Goal: Task Accomplishment & Management: Manage account settings

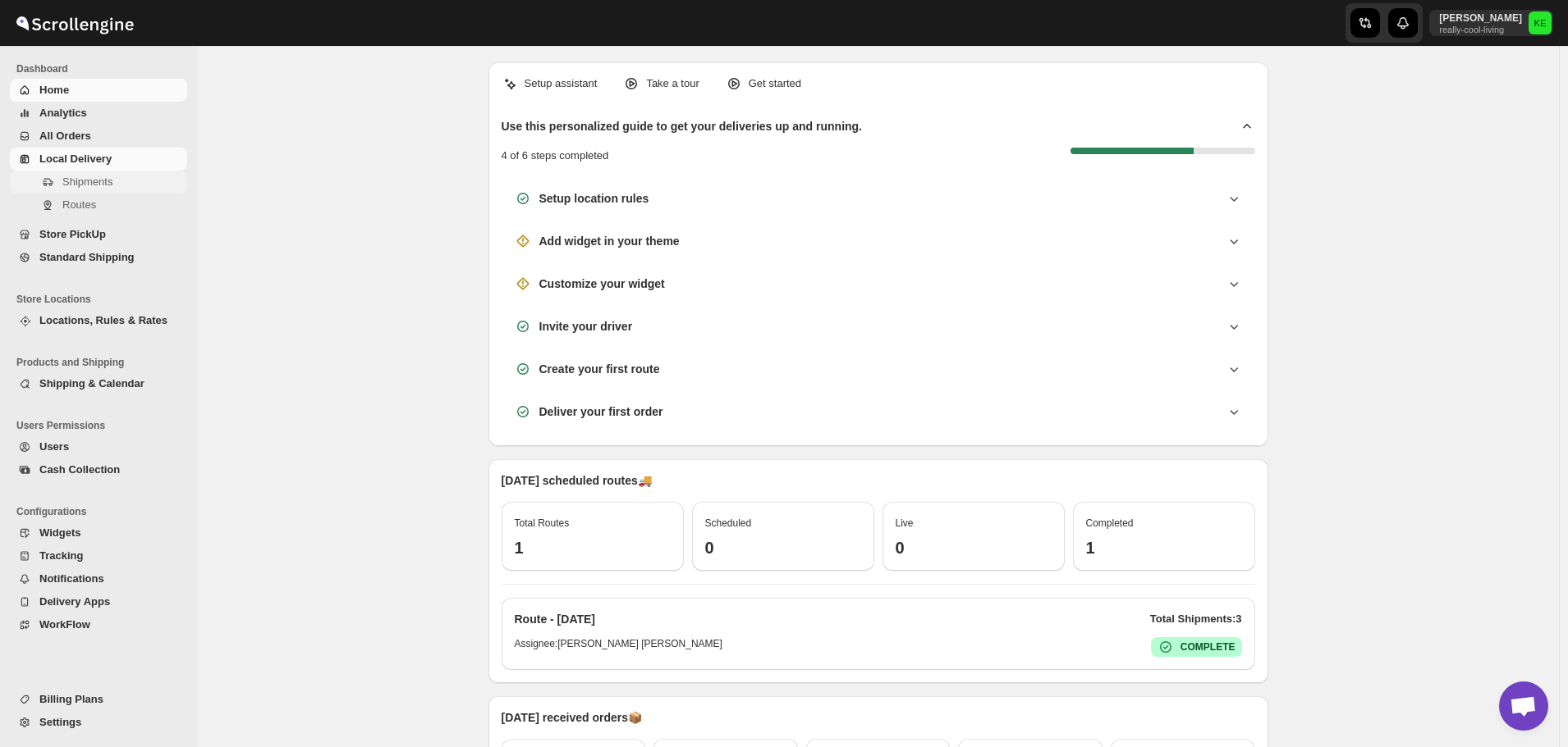
click at [86, 185] on span "Shipments" at bounding box center [87, 181] width 50 height 12
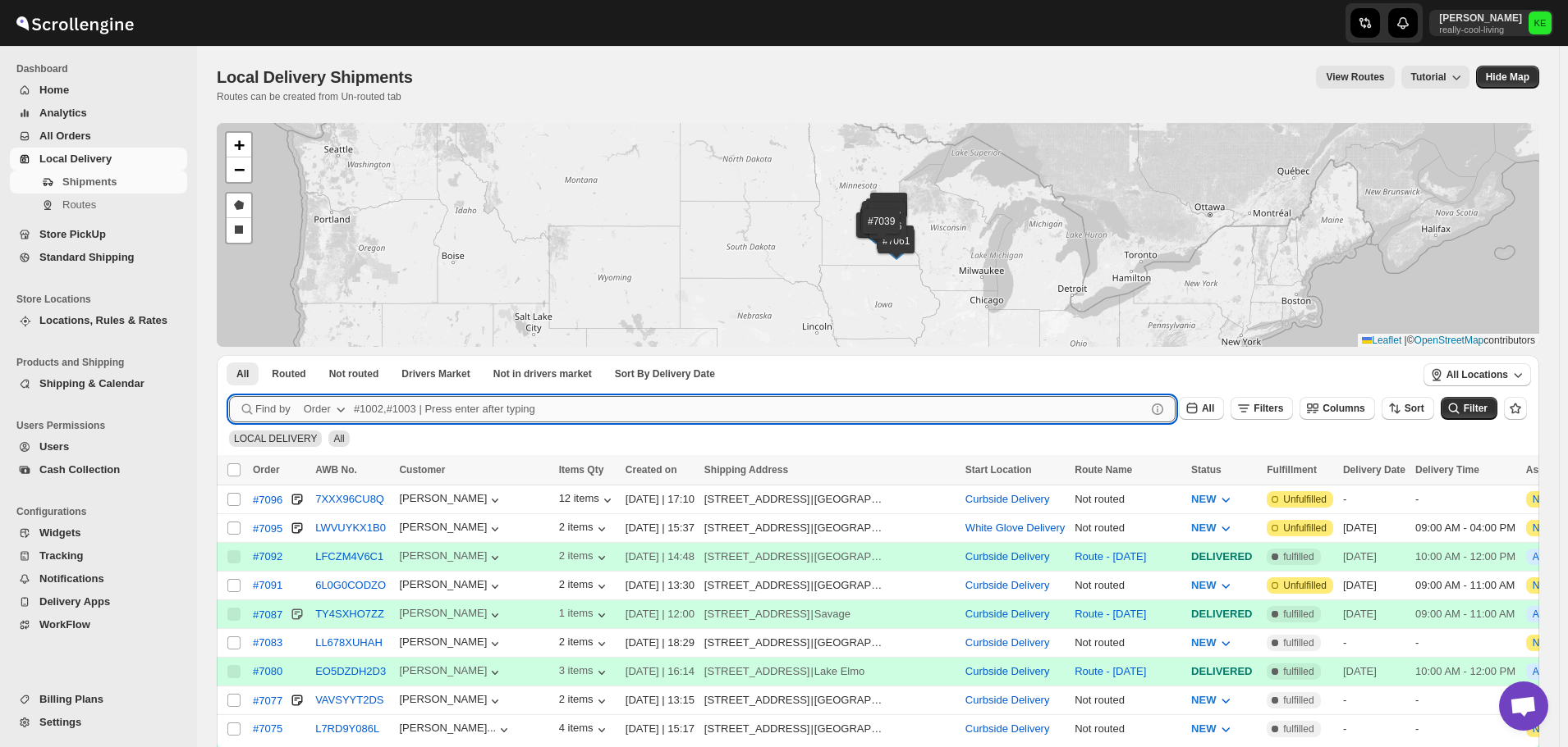
click at [395, 408] on input "text" at bounding box center [750, 409] width 792 height 27
type input "7091"
click at [229, 355] on button "Submit" at bounding box center [252, 364] width 47 height 17
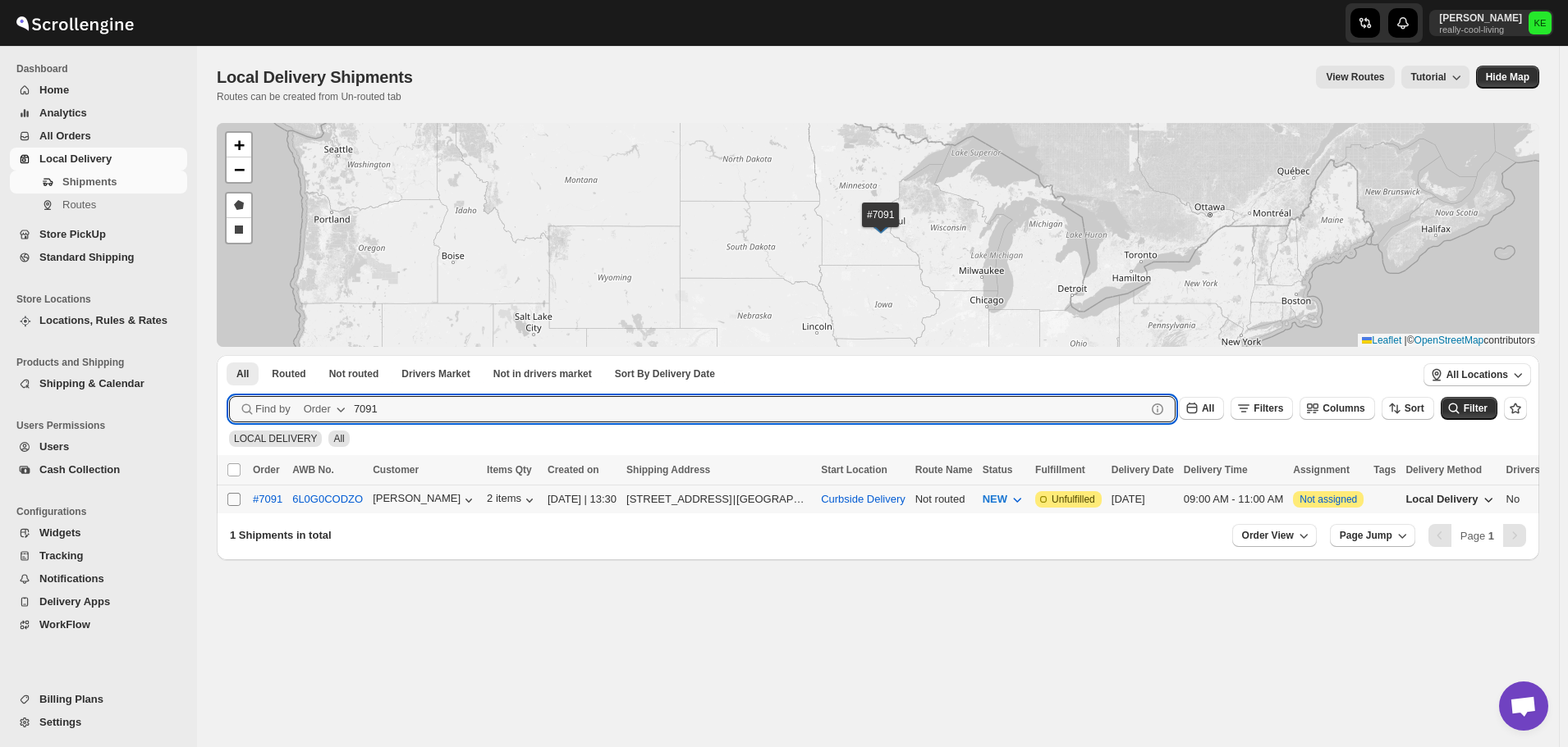
click at [233, 499] on input "Select shipment" at bounding box center [234, 499] width 13 height 13
checkbox input "true"
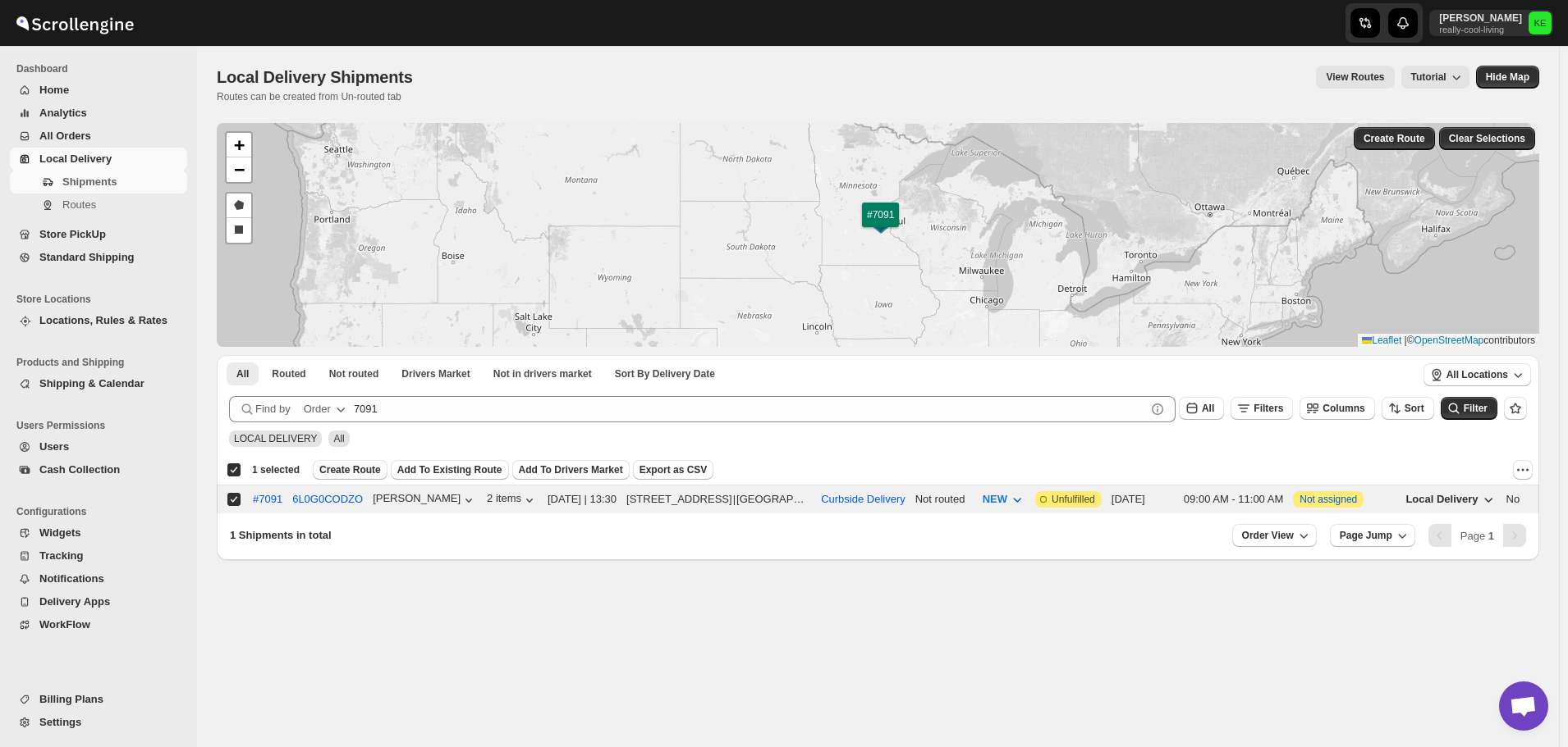
click at [363, 474] on span "Create Route" at bounding box center [349, 470] width 62 height 13
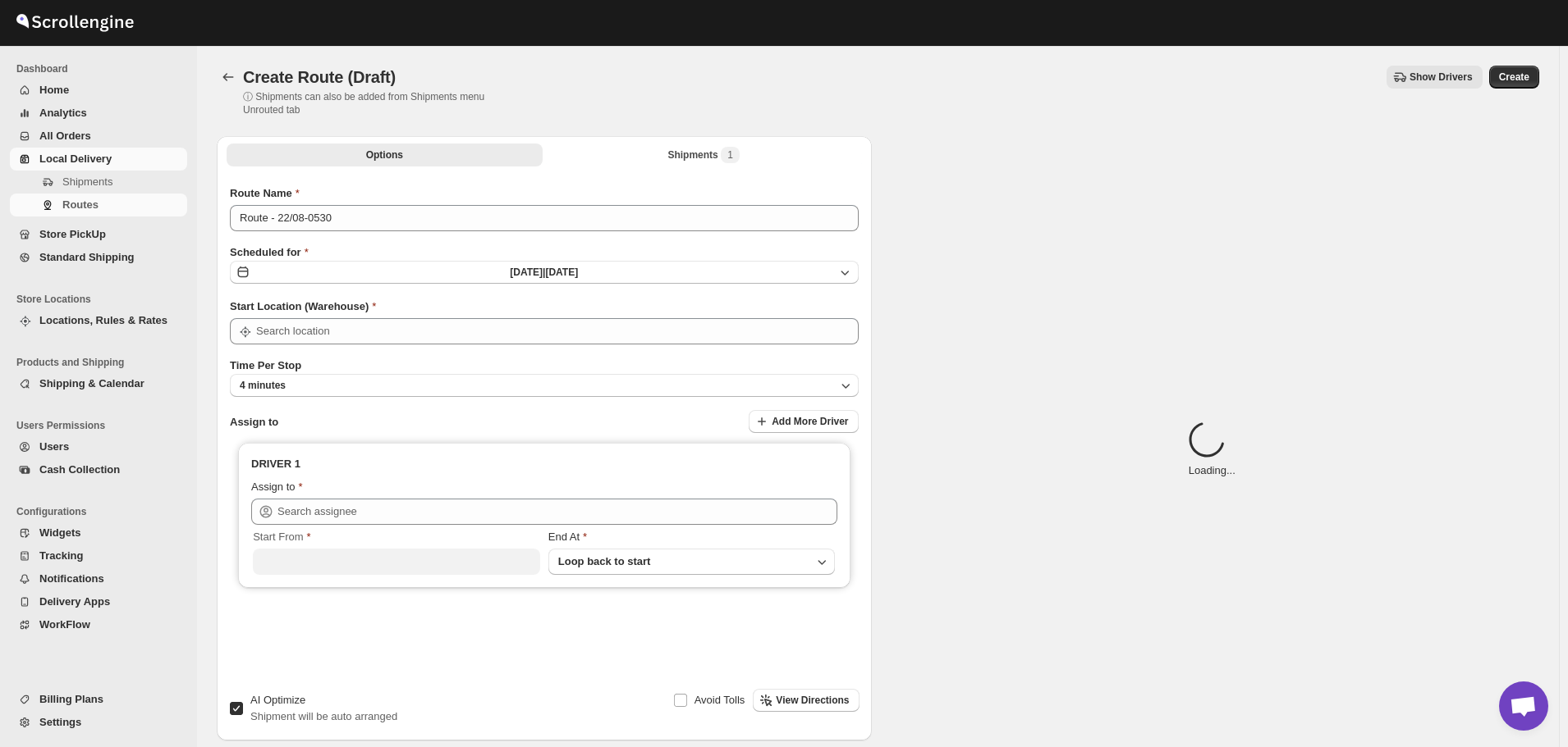
type input "Curbside Delivery"
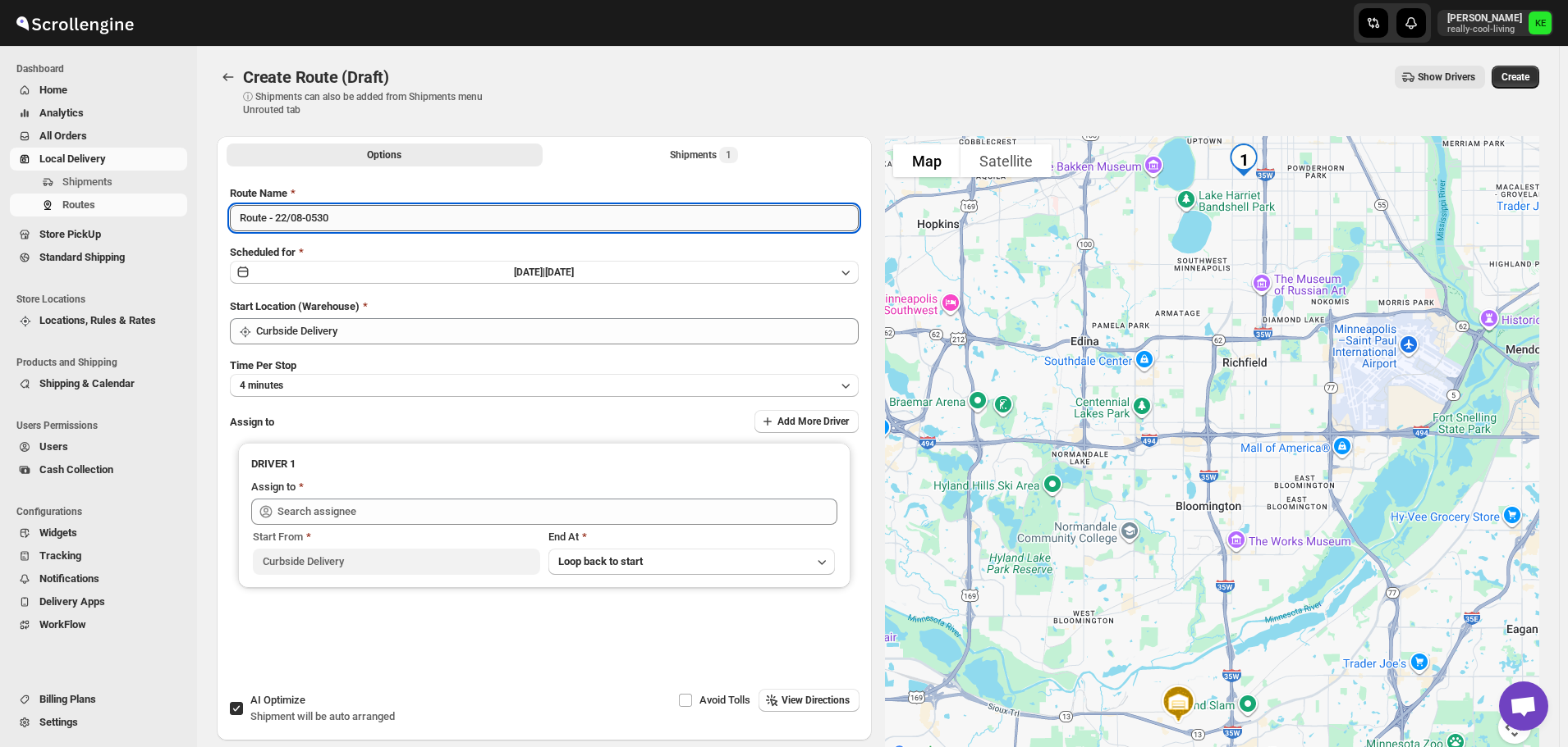
click at [381, 217] on input "Route - 22/08-0530" at bounding box center [544, 218] width 629 height 27
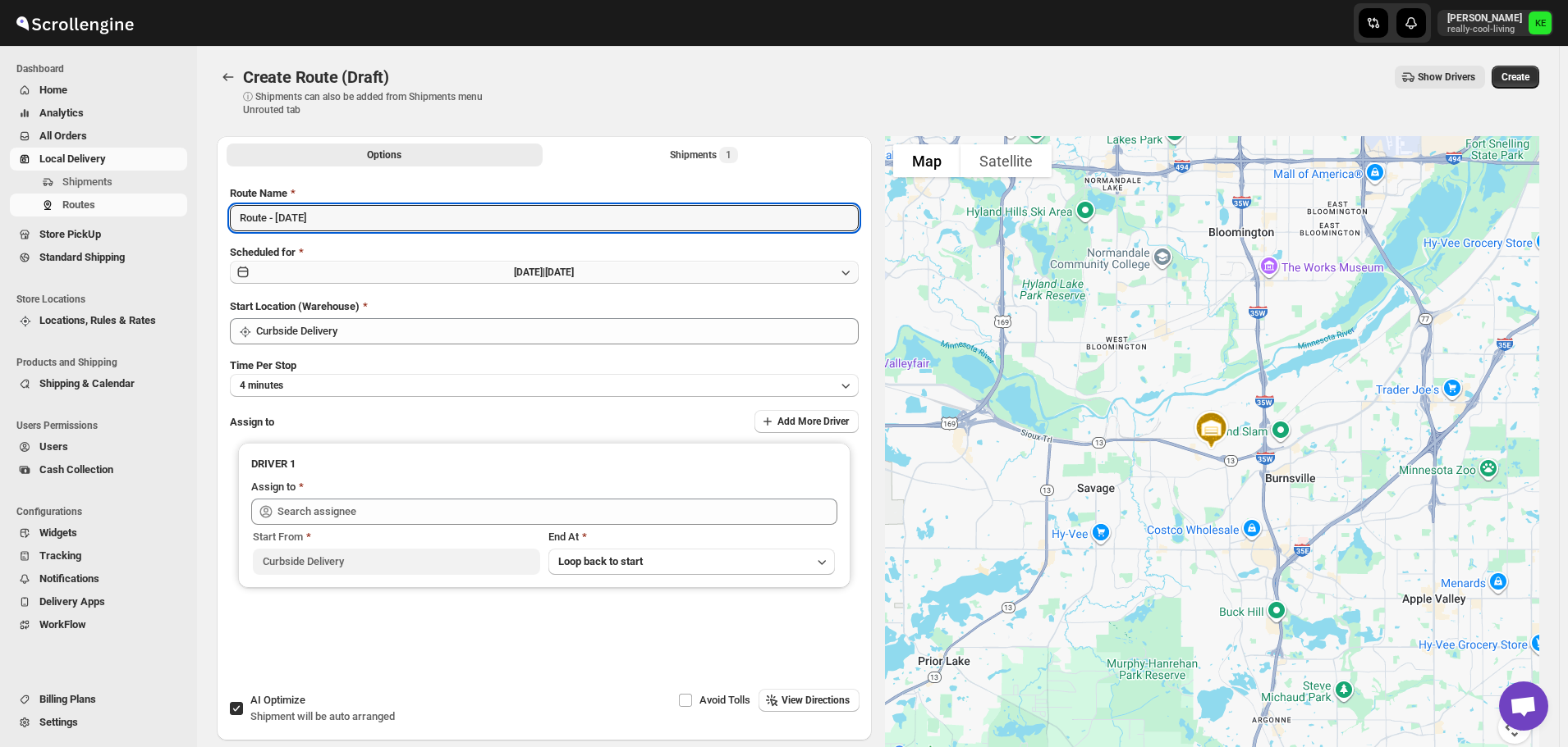
type input "Route - [DATE]"
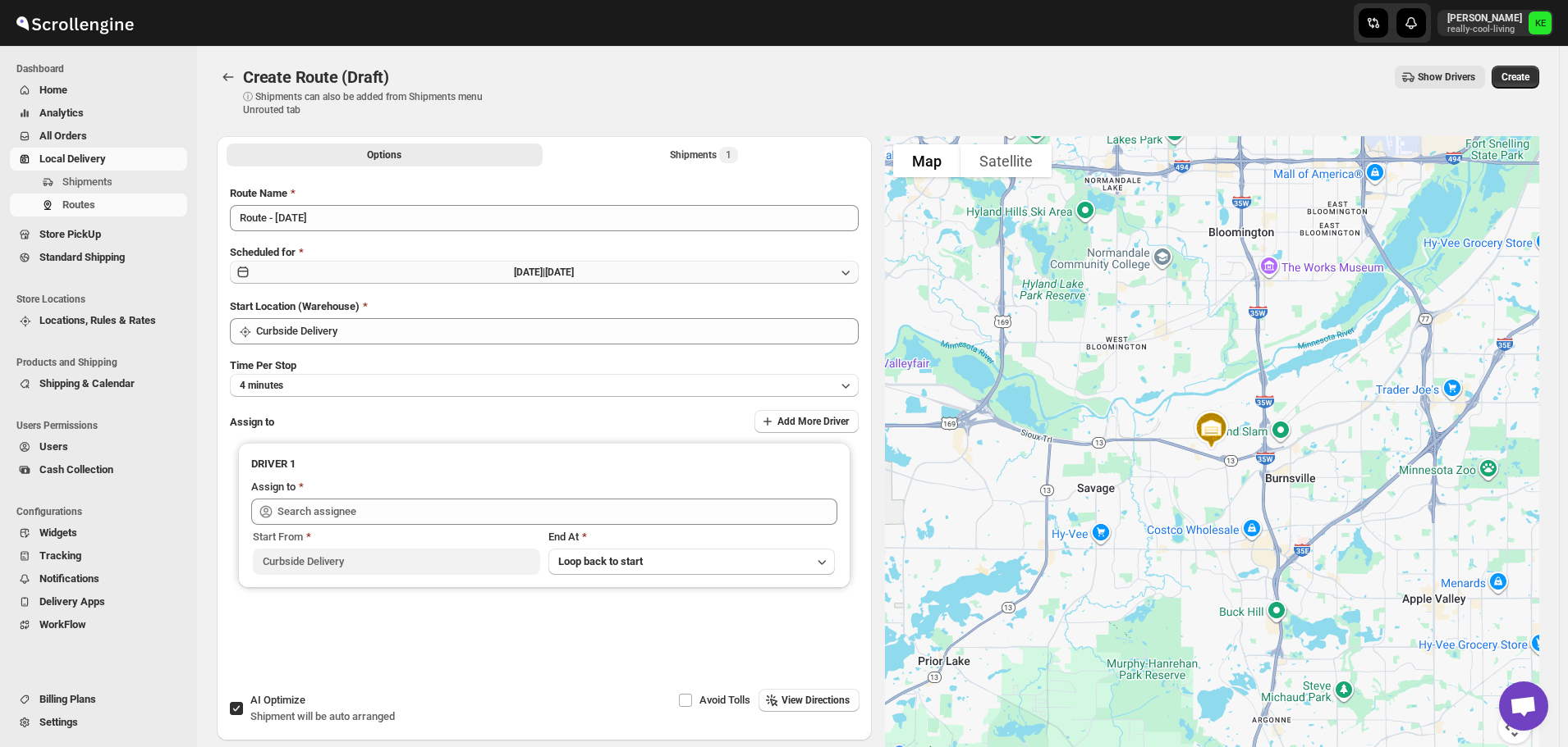
click at [850, 270] on icon "button" at bounding box center [845, 271] width 16 height 16
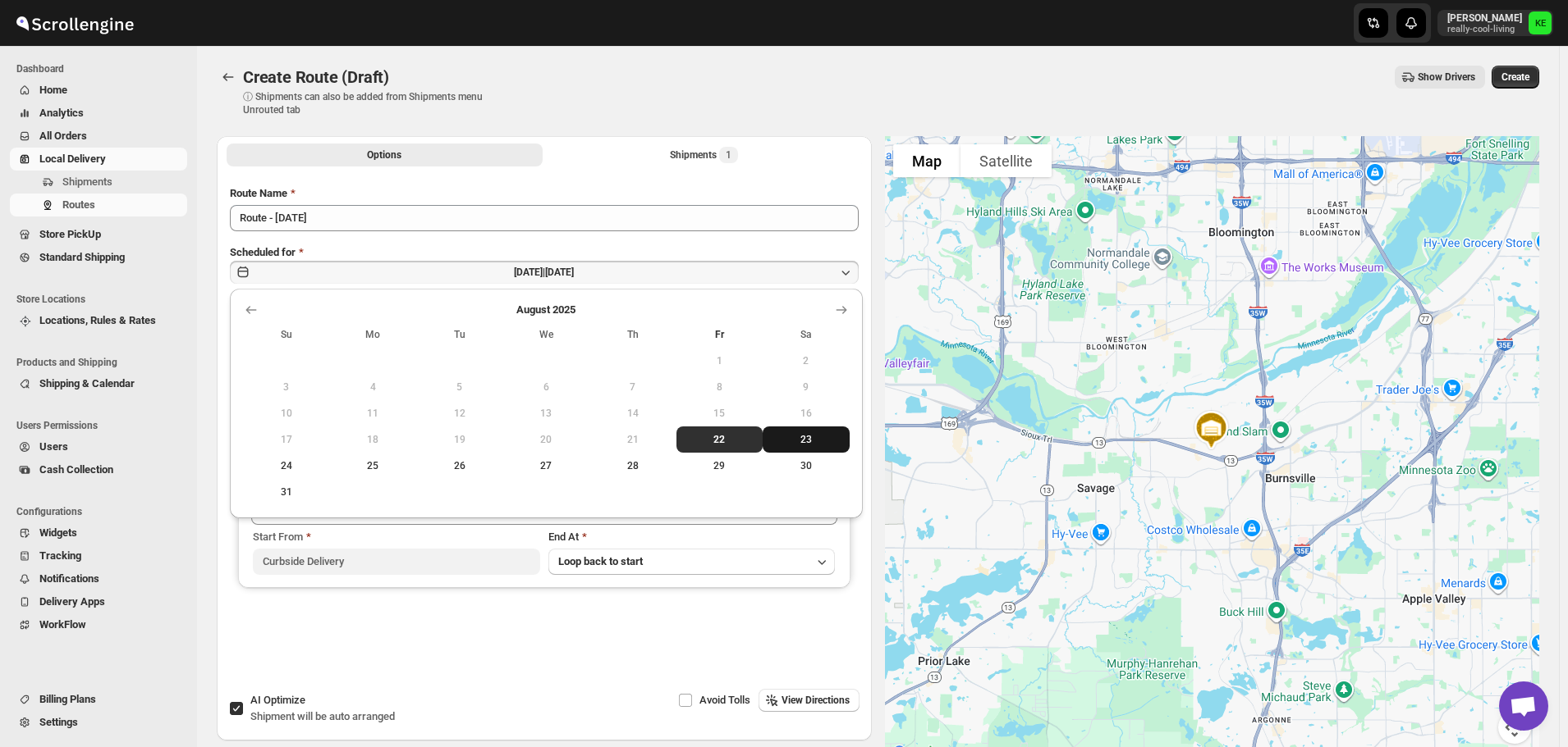
click at [808, 442] on span "23" at bounding box center [806, 439] width 74 height 13
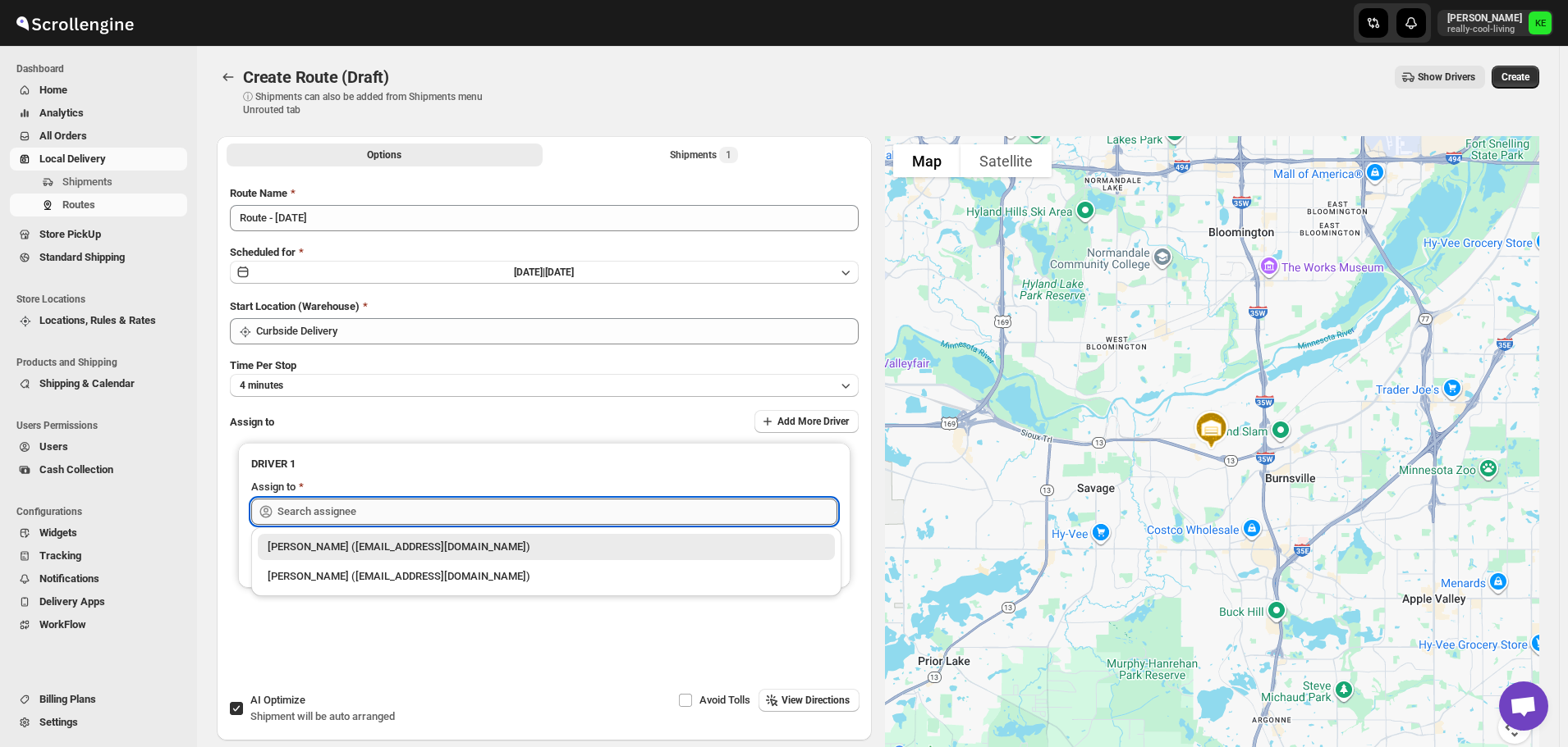
click at [668, 514] on input "text" at bounding box center [557, 512] width 559 height 27
click at [529, 577] on div "[PERSON_NAME] ([EMAIL_ADDRESS][DOMAIN_NAME])" at bounding box center [546, 576] width 557 height 16
type input "[PERSON_NAME] ([EMAIL_ADDRESS][DOMAIN_NAME])"
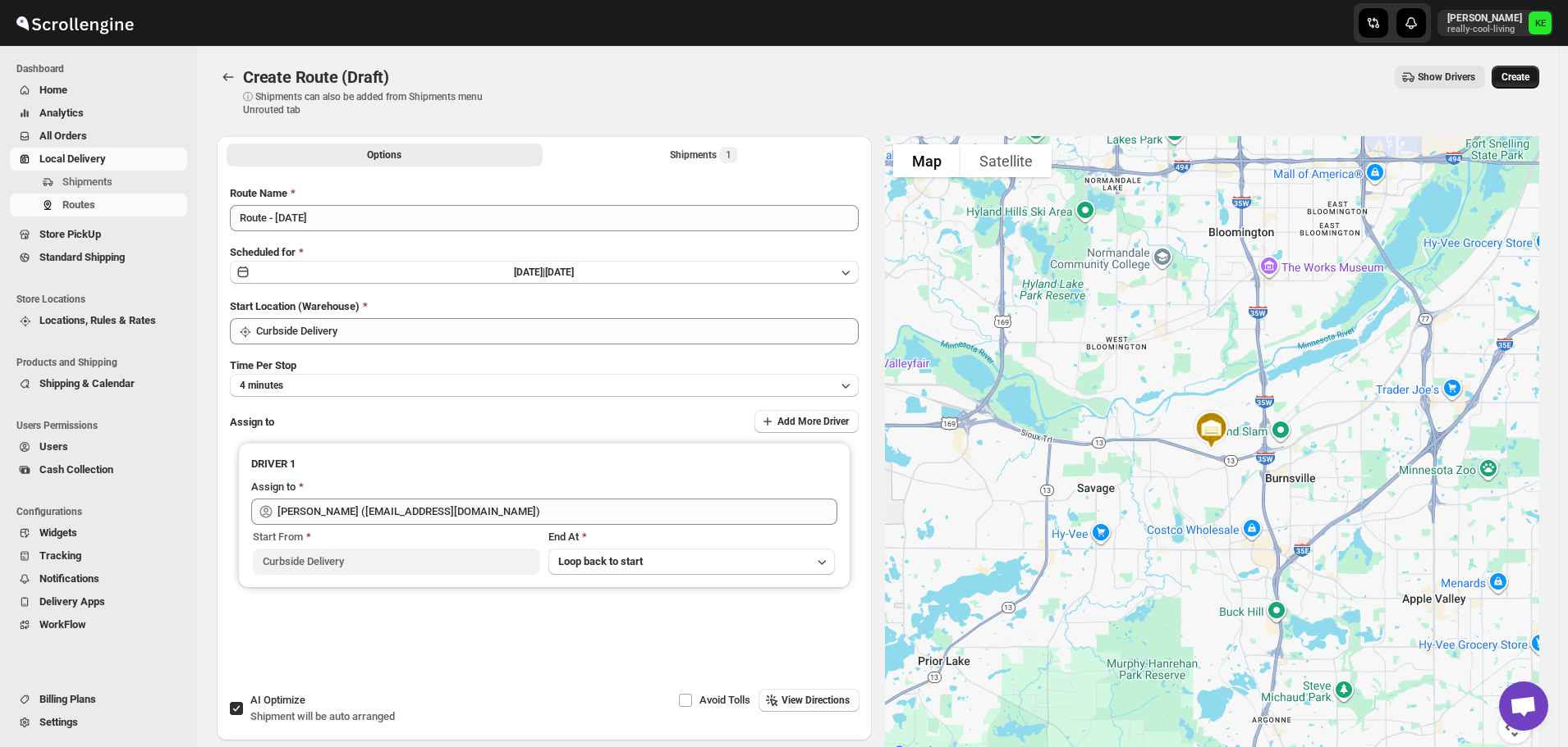
click at [1526, 82] on span "Create" at bounding box center [1515, 77] width 28 height 13
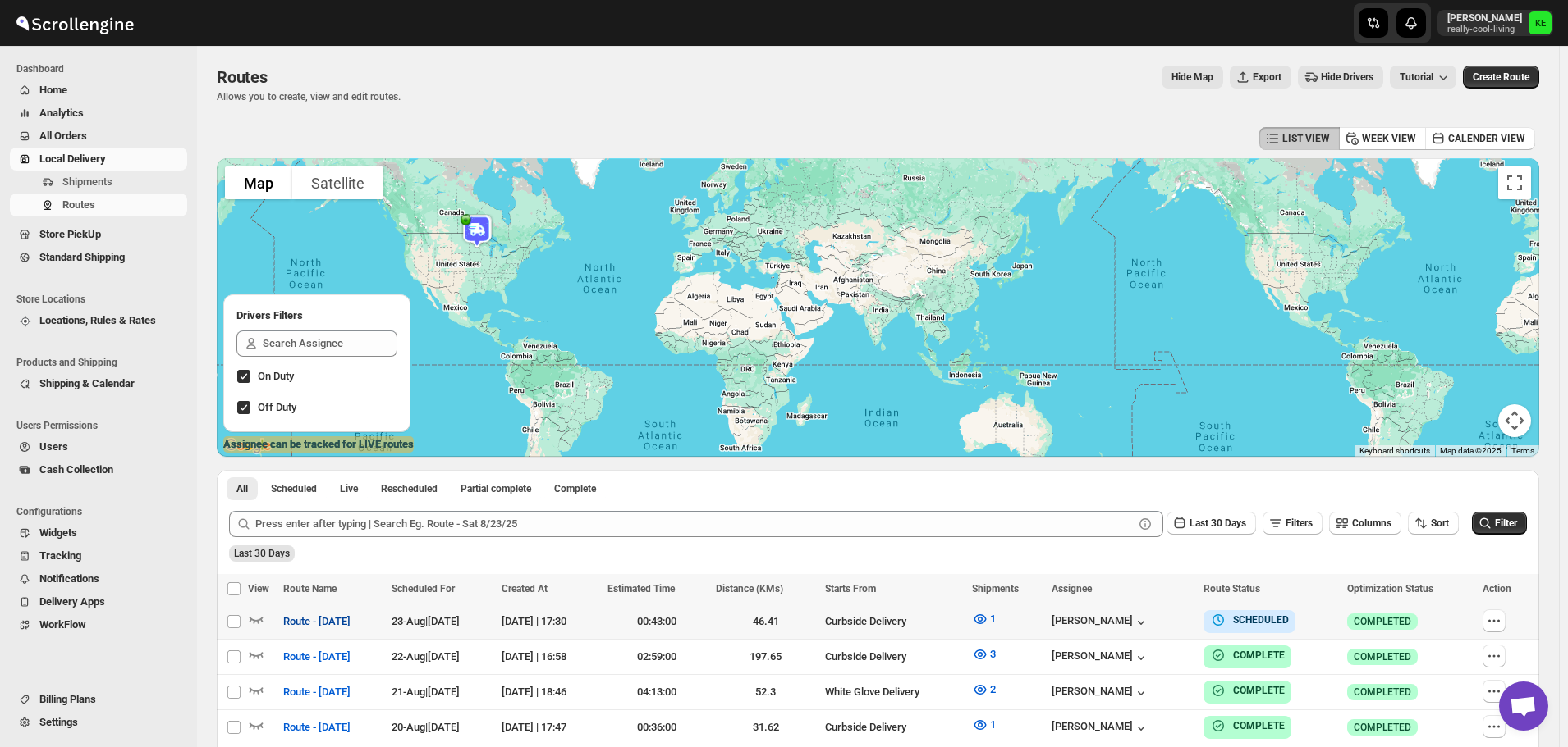
click at [299, 622] on span "Route - [DATE]" at bounding box center [316, 621] width 67 height 16
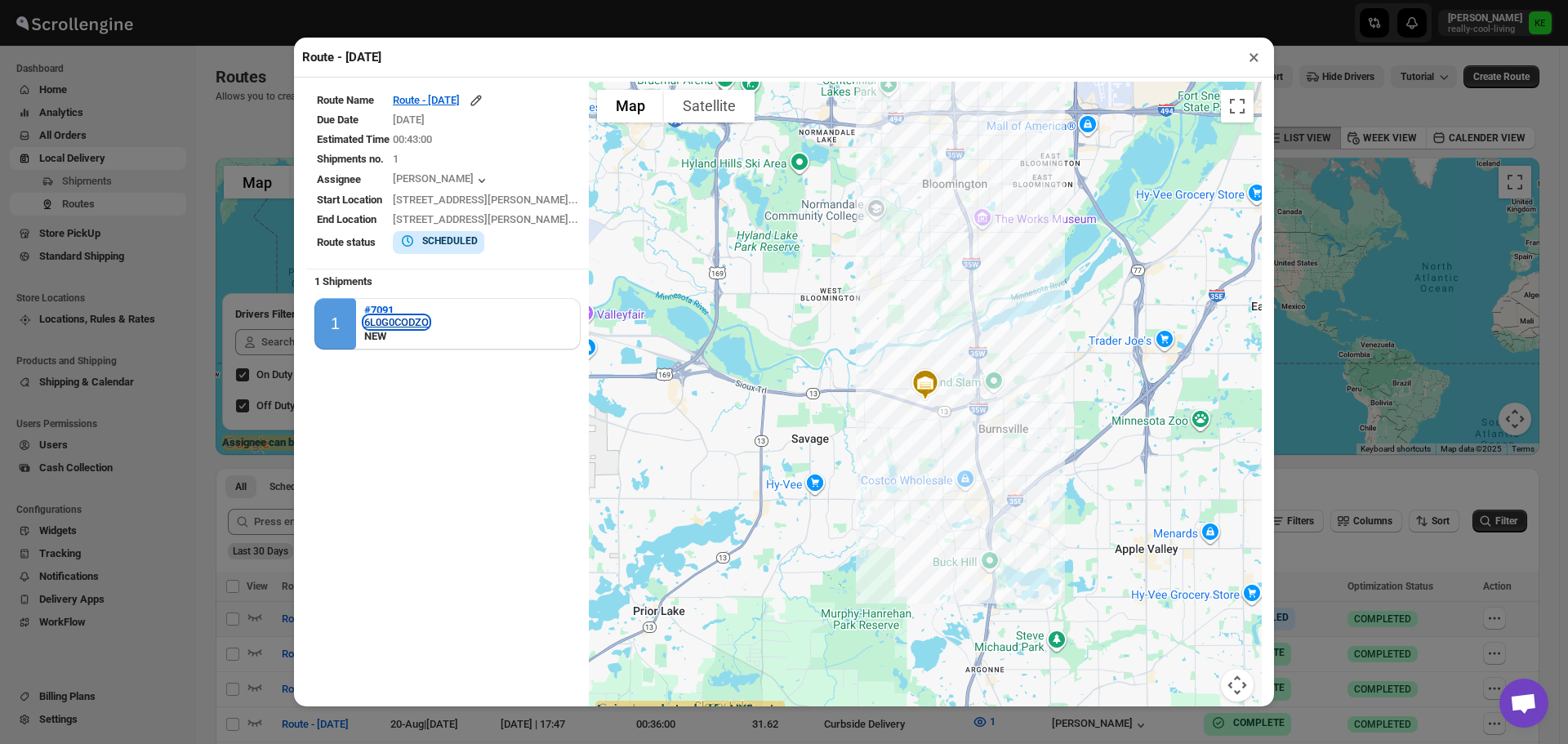
click at [383, 328] on div "6L0G0CODZO" at bounding box center [396, 321] width 64 height 12
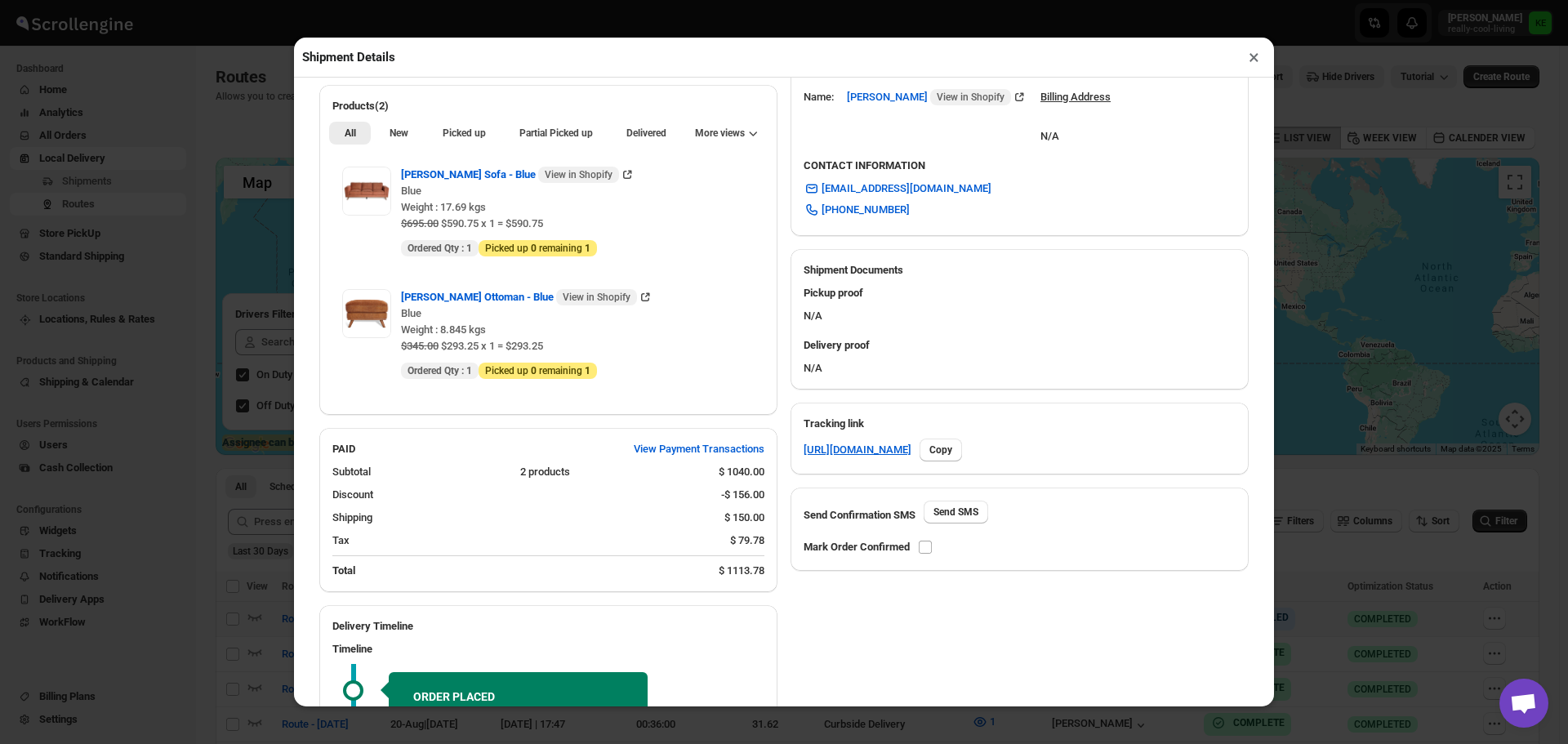
scroll to position [572, 0]
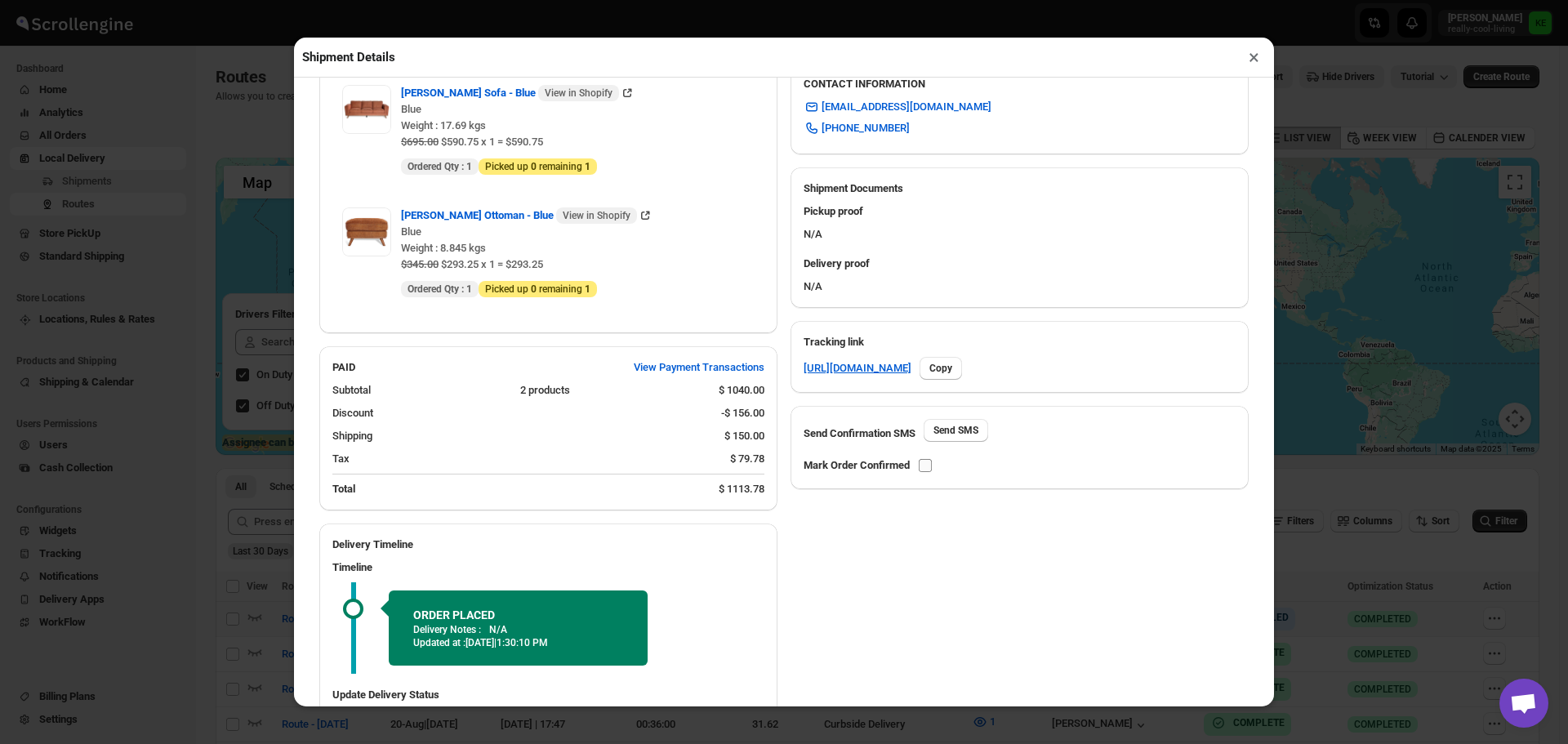
click at [930, 470] on input "checkbox" at bounding box center [925, 466] width 13 height 13
checkbox input "true"
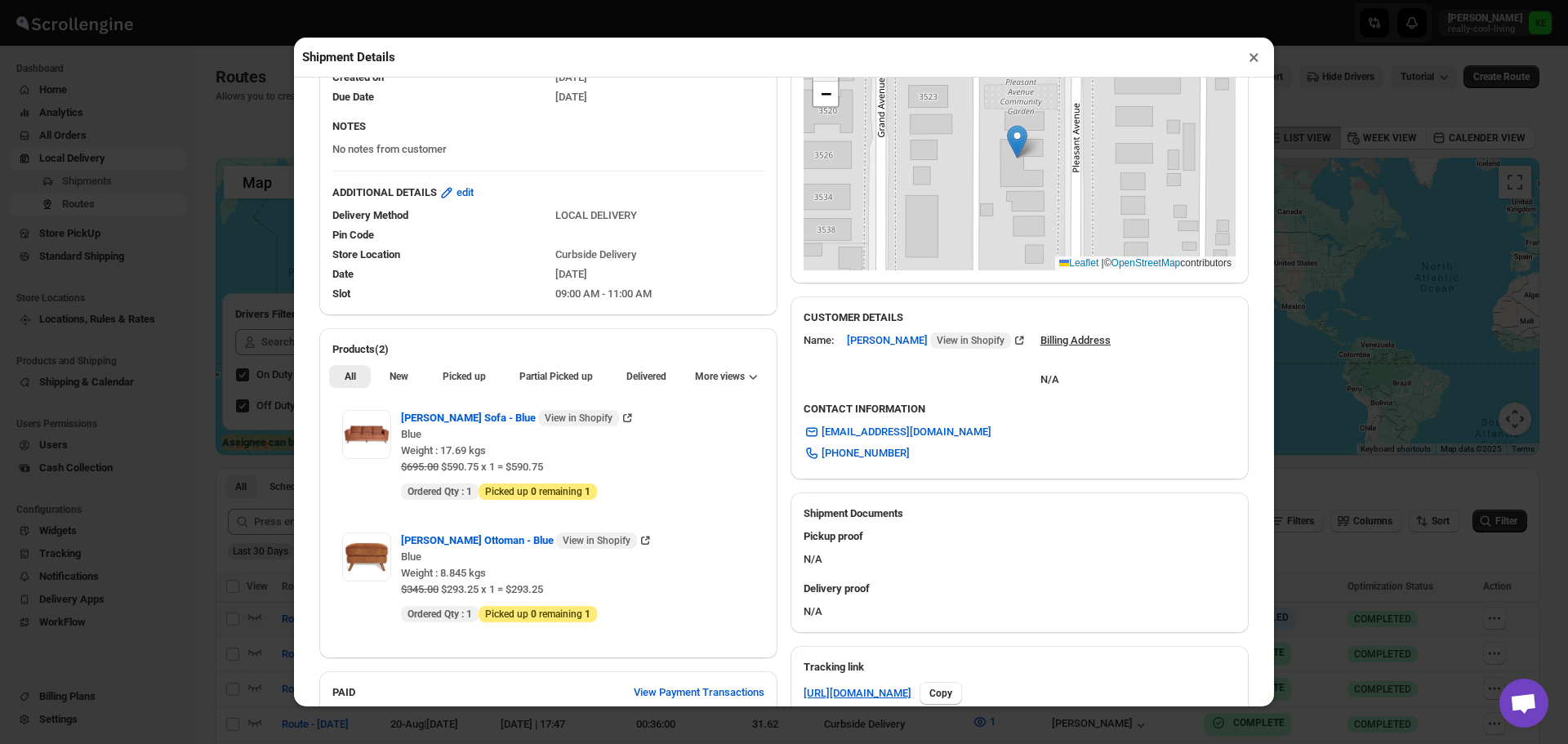
scroll to position [245, 0]
click at [472, 201] on span "edit" at bounding box center [465, 194] width 17 height 16
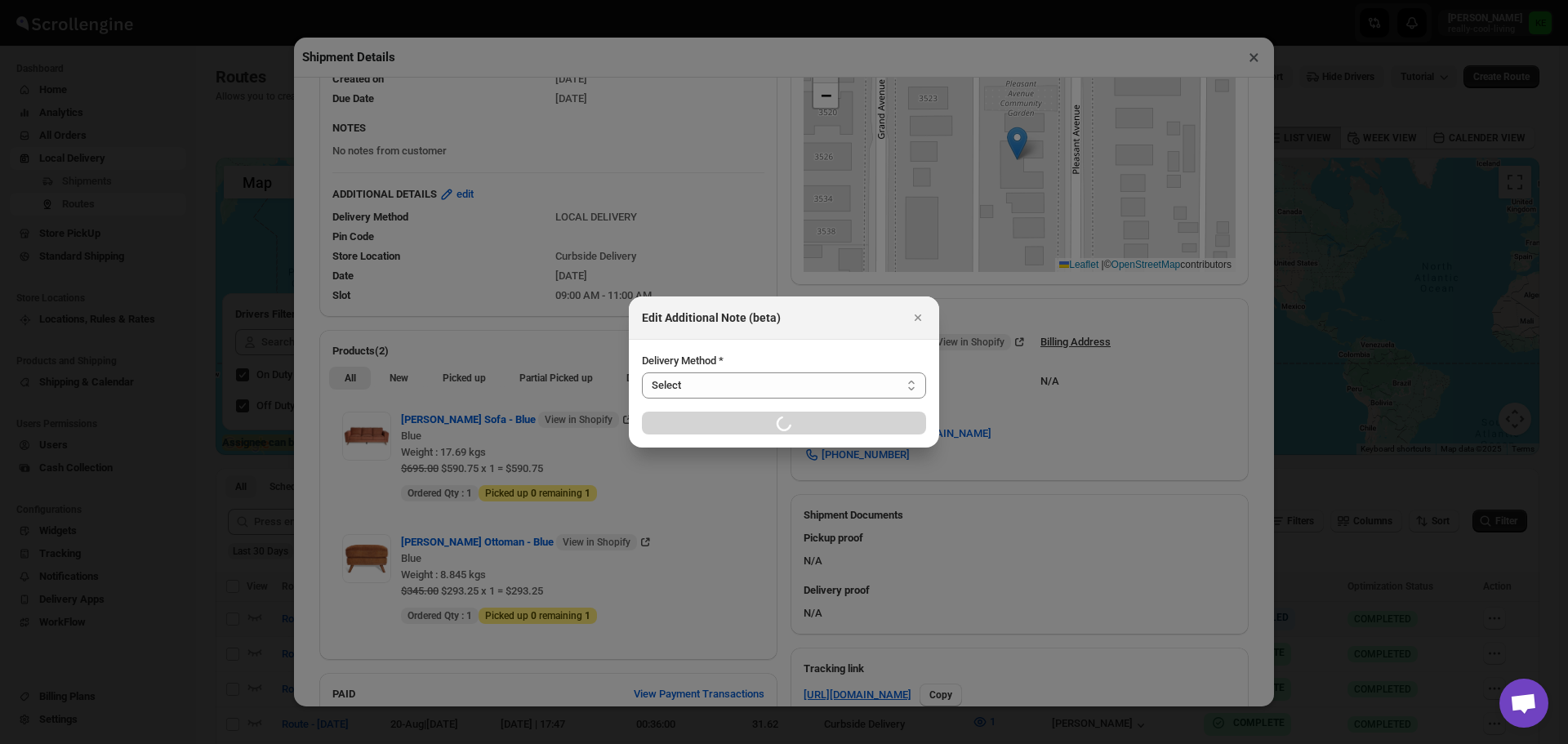
select select "LOCAL_DELIVERY"
select select "LOCATION_BASES"
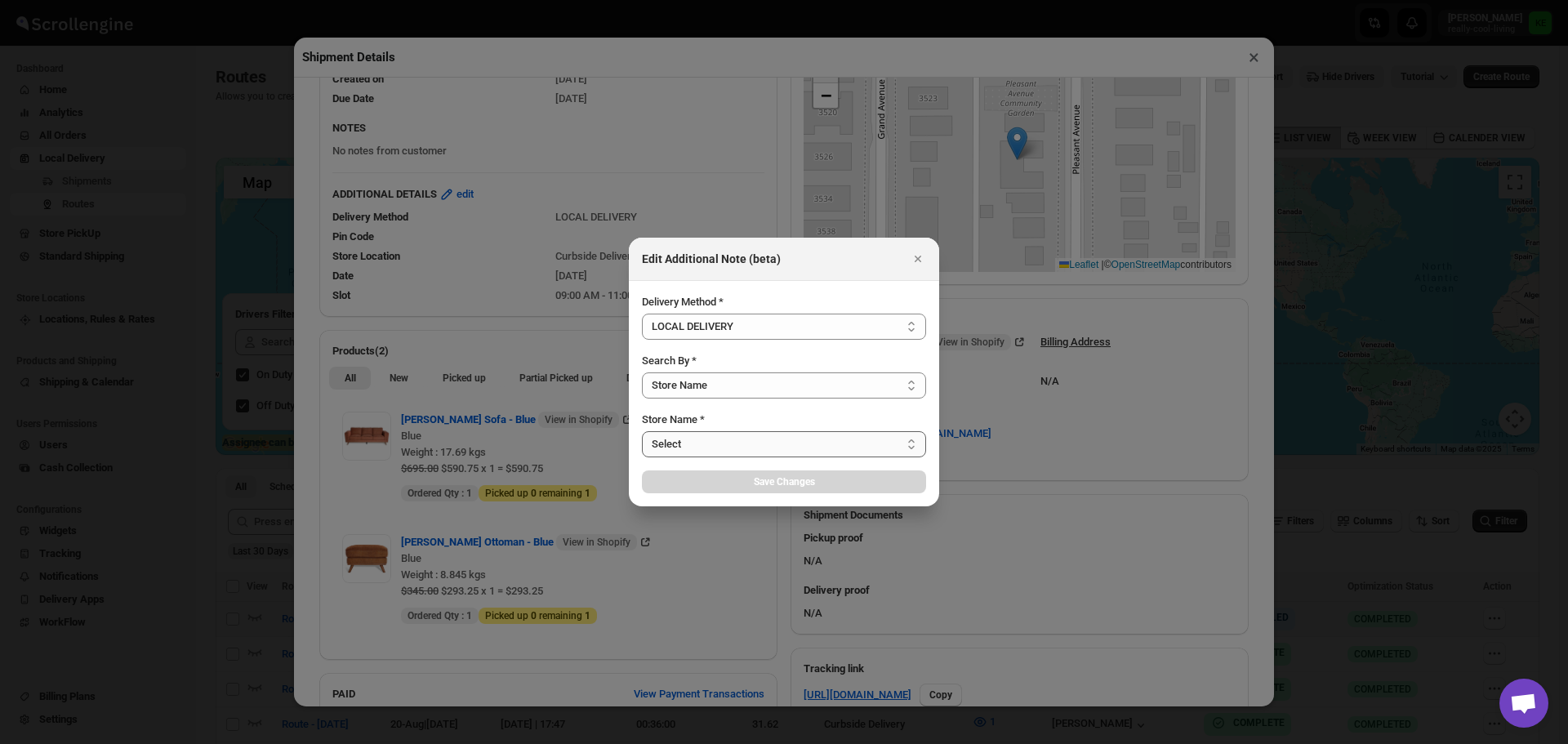
select select "656744df154a64d9bb065b6d"
select select "[DATE]"
select select "673ffc4d35296b8d311f7cde"
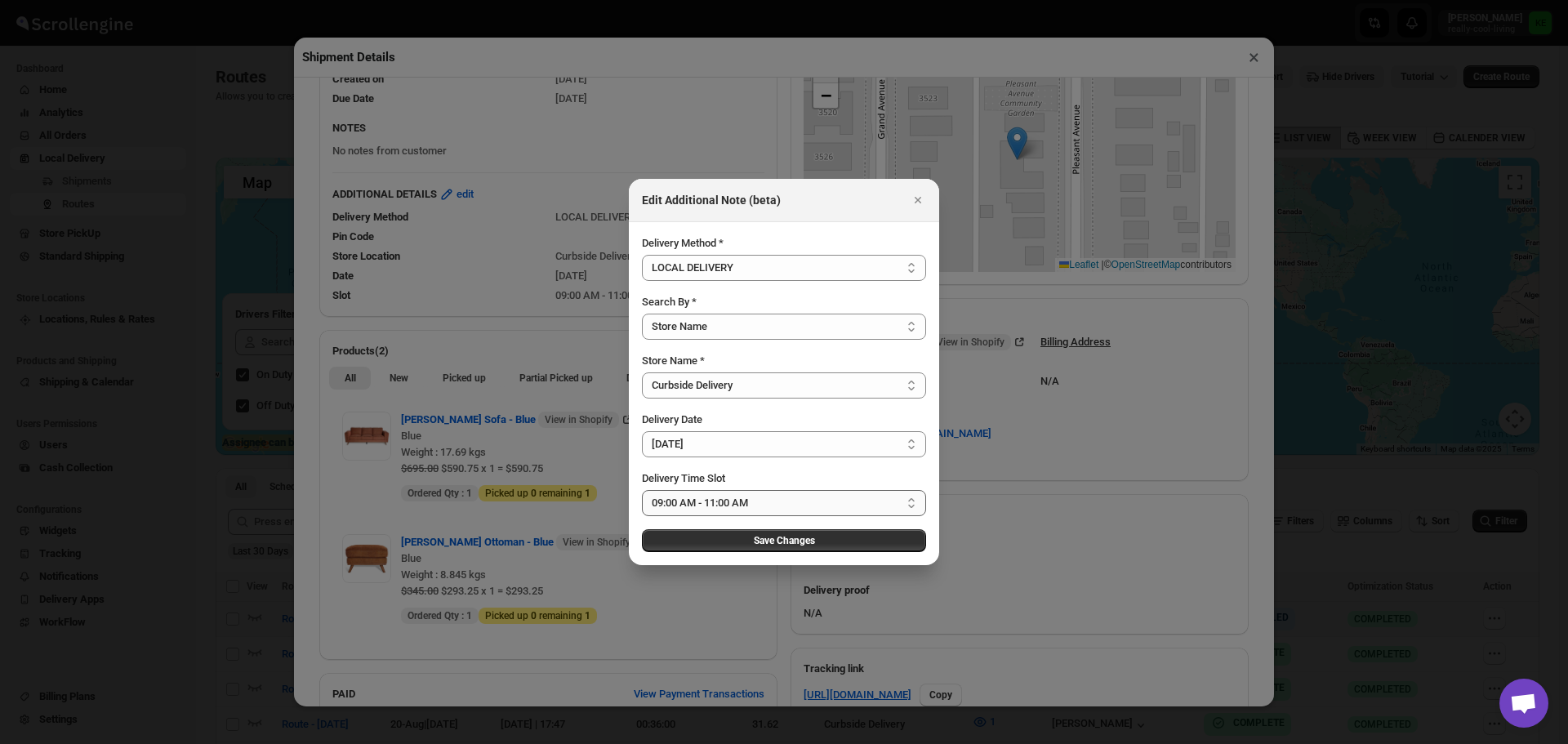
click at [911, 504] on select "Select 09:00 AM - 04:00 PM 09:00 AM - 11:00 AM 10:00 AM - 12:00 PM 11:00 AM - 0…" at bounding box center [784, 504] width 284 height 26
click at [642, 491] on select "Select 09:00 AM - 04:00 PM 09:00 AM - 11:00 AM 10:00 AM - 12:00 PM 11:00 AM - 0…" at bounding box center [784, 504] width 284 height 26
click at [793, 542] on span "Save Changes" at bounding box center [784, 541] width 61 height 13
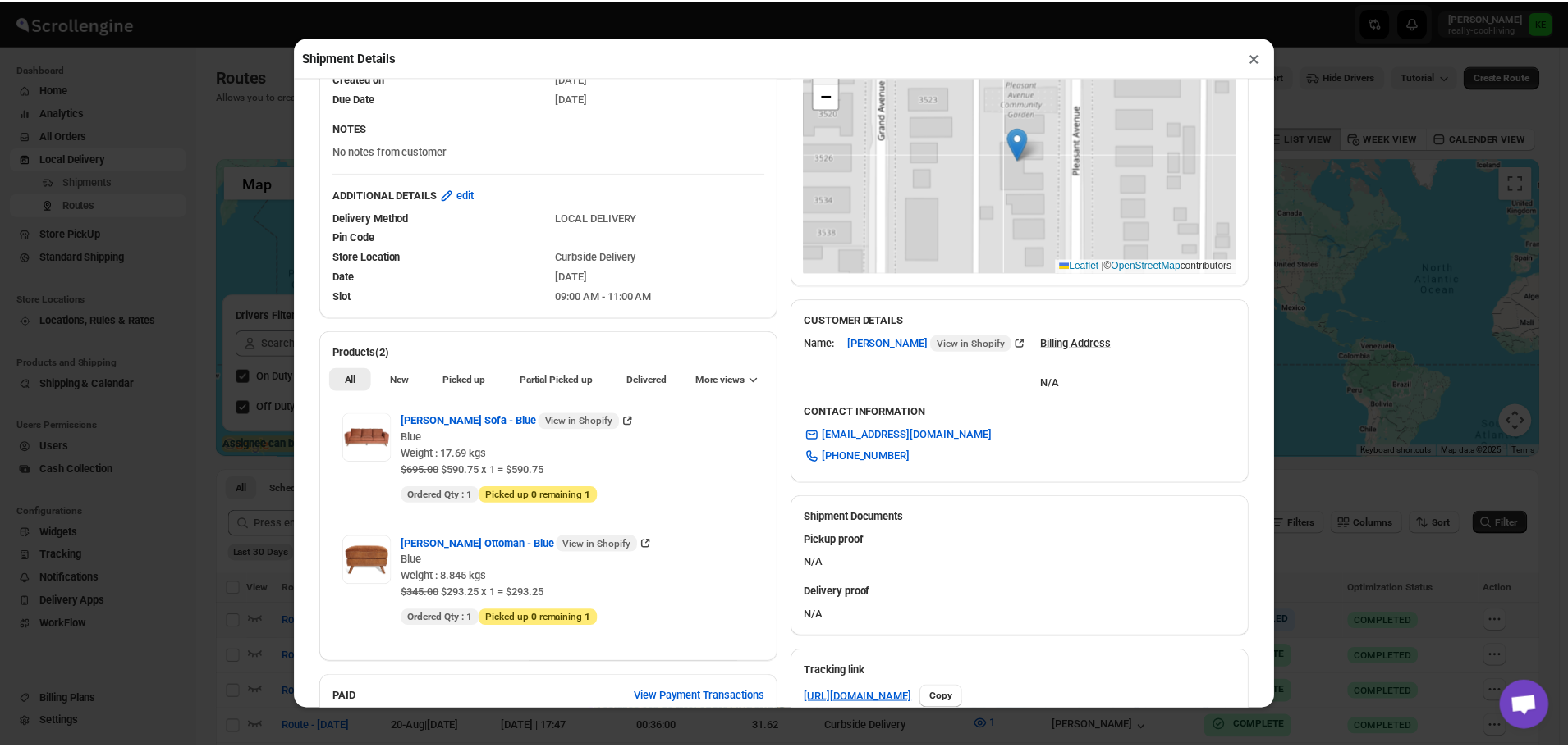
scroll to position [0, 0]
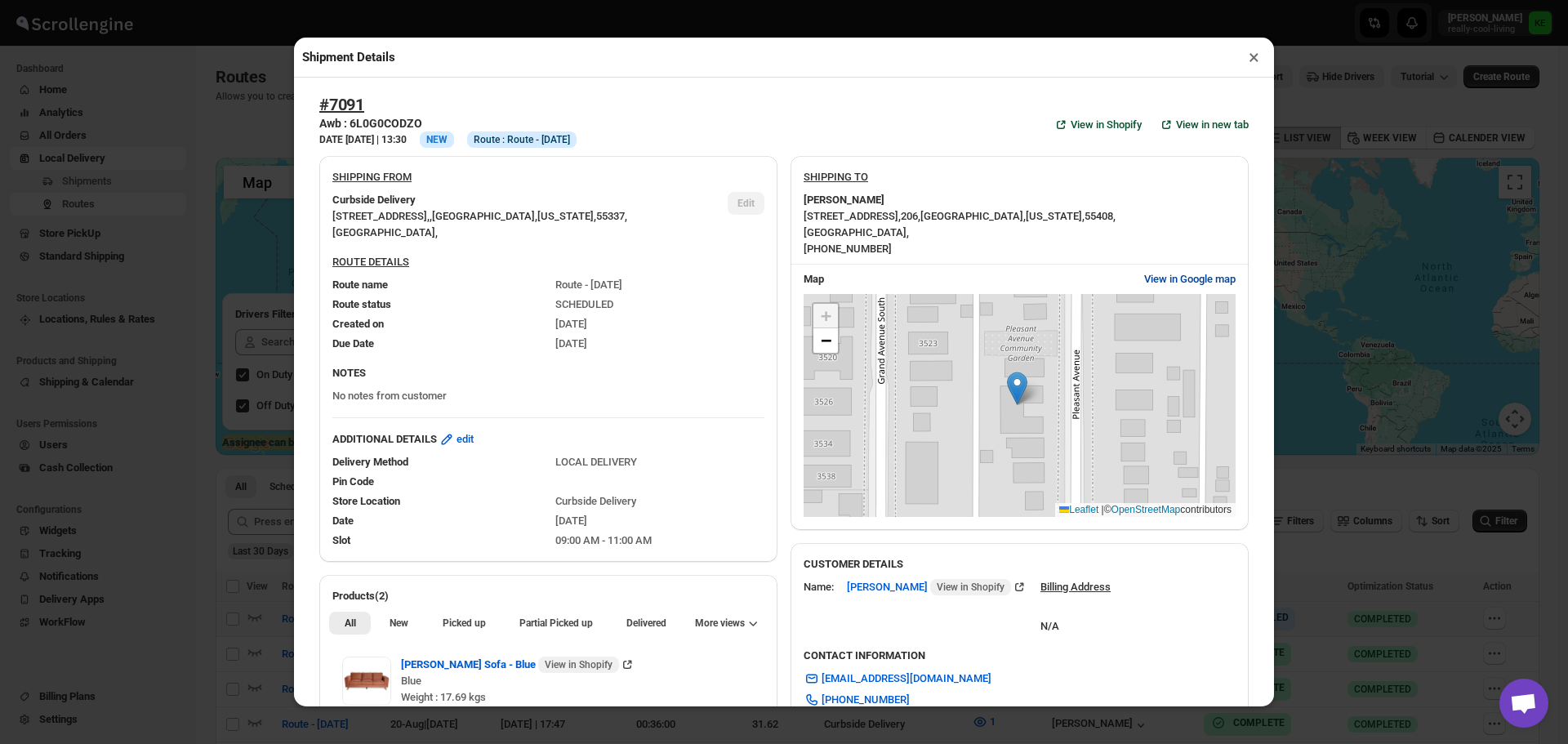
click at [1182, 284] on span "View in Google map" at bounding box center [1190, 279] width 92 height 16
click at [1249, 63] on button "×" at bounding box center [1254, 57] width 24 height 23
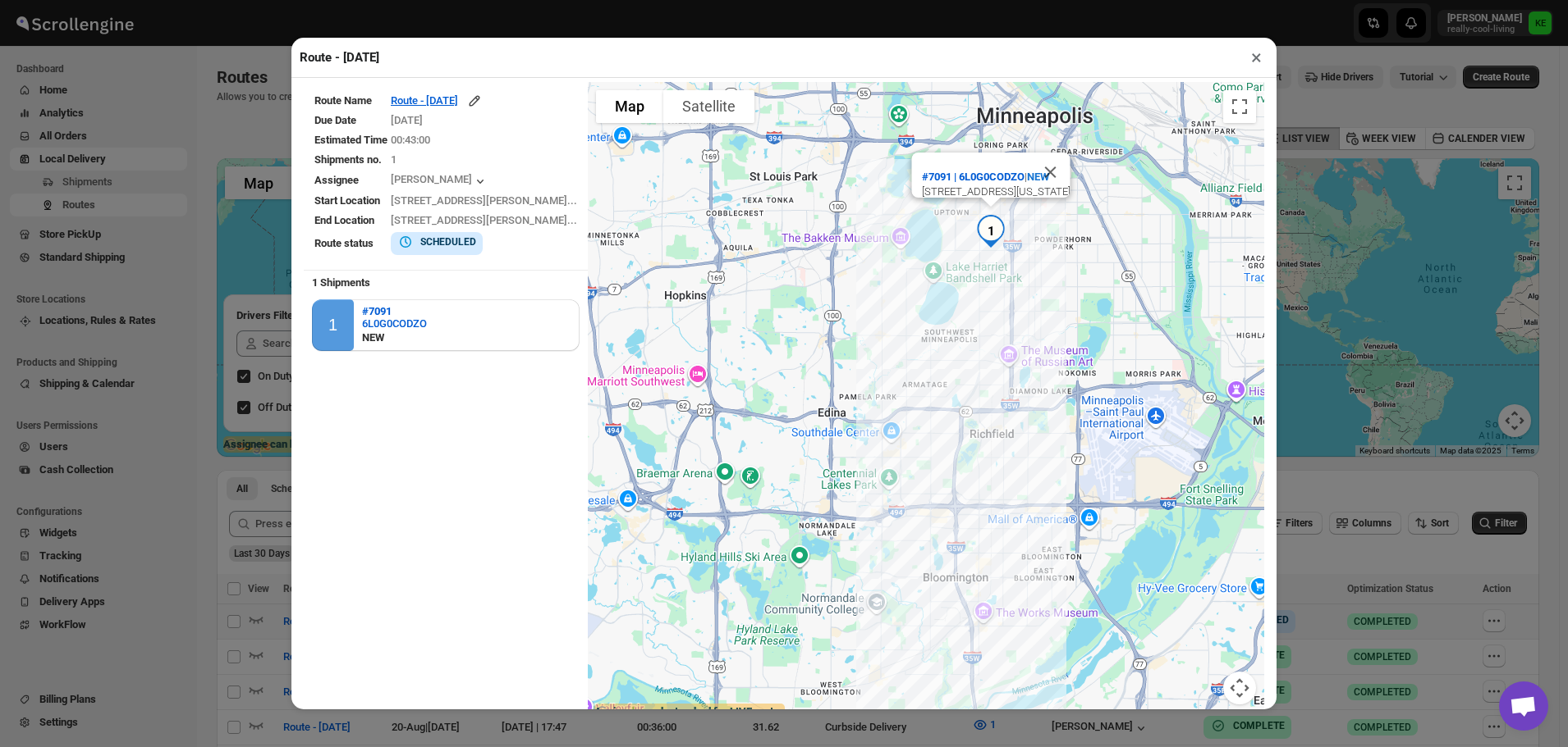
click at [1250, 63] on button "×" at bounding box center [1256, 57] width 24 height 23
